Goal: Navigation & Orientation: Find specific page/section

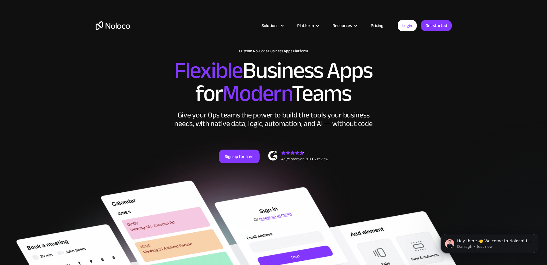
click at [373, 26] on link "Pricing" at bounding box center [377, 25] width 27 height 7
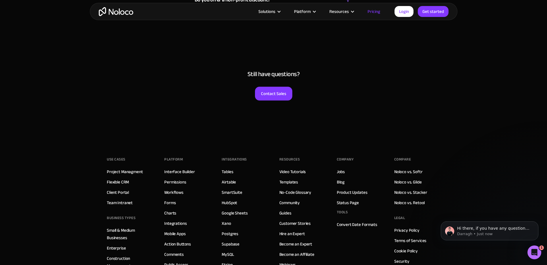
scroll to position [2879, 0]
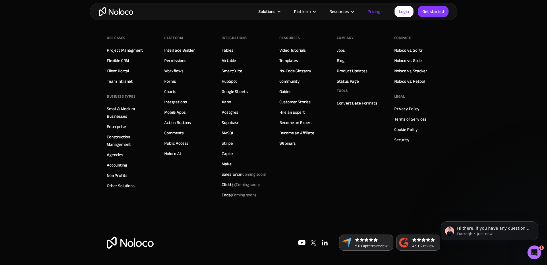
click at [123, 13] on img "home" at bounding box center [116, 11] width 34 height 9
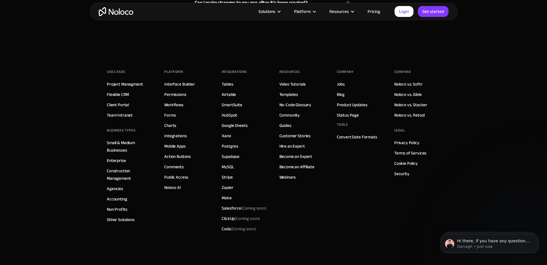
scroll to position [3324, 0]
